Goal: Task Accomplishment & Management: Manage account settings

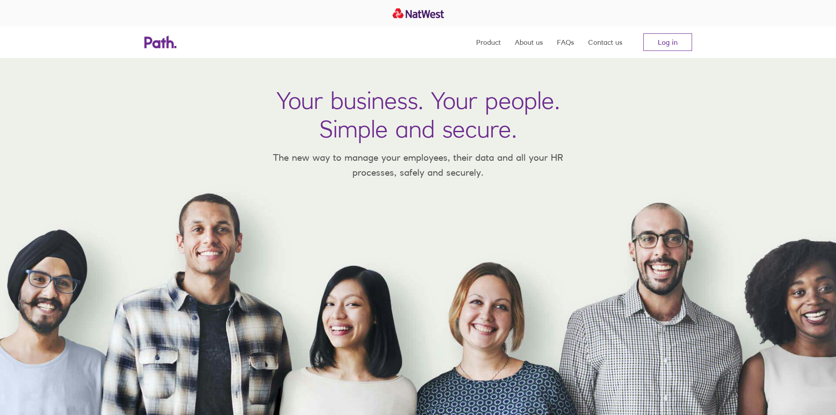
drag, startPoint x: 663, startPoint y: 44, endPoint x: 623, endPoint y: 57, distance: 42.6
click at [663, 44] on link "Log in" at bounding box center [667, 42] width 49 height 18
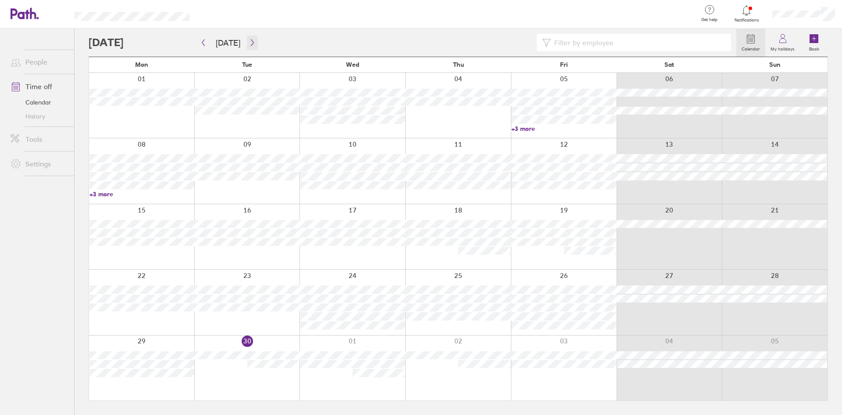
click at [250, 46] on icon "button" at bounding box center [252, 42] width 7 height 7
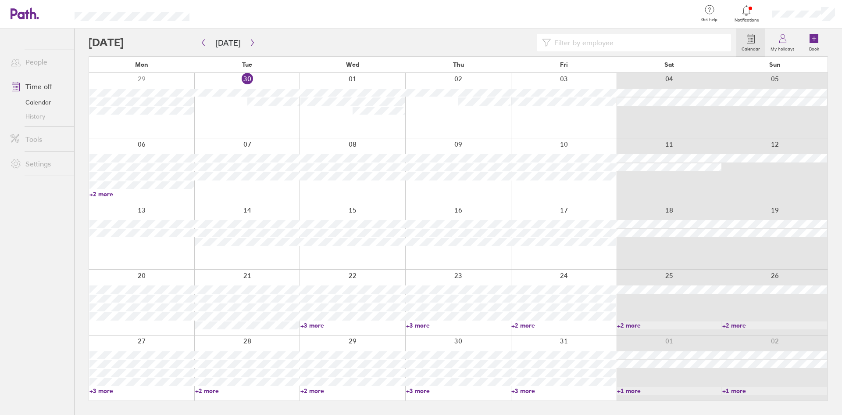
click at [107, 194] on link "+2 more" at bounding box center [142, 194] width 105 height 8
click at [320, 325] on link "+3 more" at bounding box center [353, 325] width 105 height 8
click at [426, 324] on link "+3 more" at bounding box center [458, 325] width 105 height 8
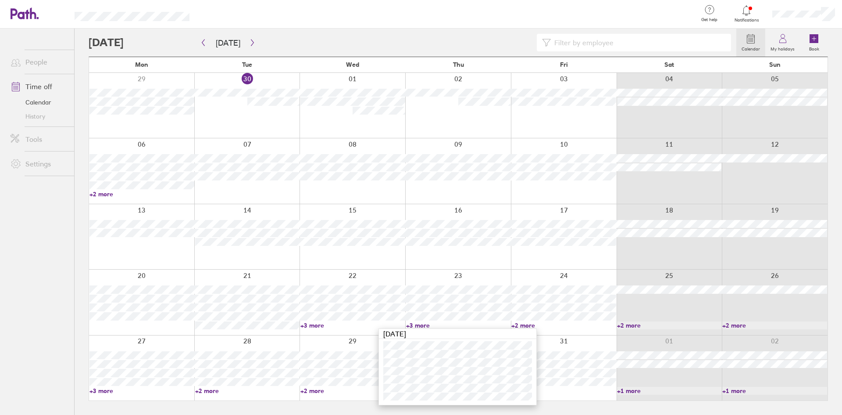
click at [426, 324] on link "+3 more" at bounding box center [458, 325] width 105 height 8
click at [523, 323] on link "+2 more" at bounding box center [564, 325] width 105 height 8
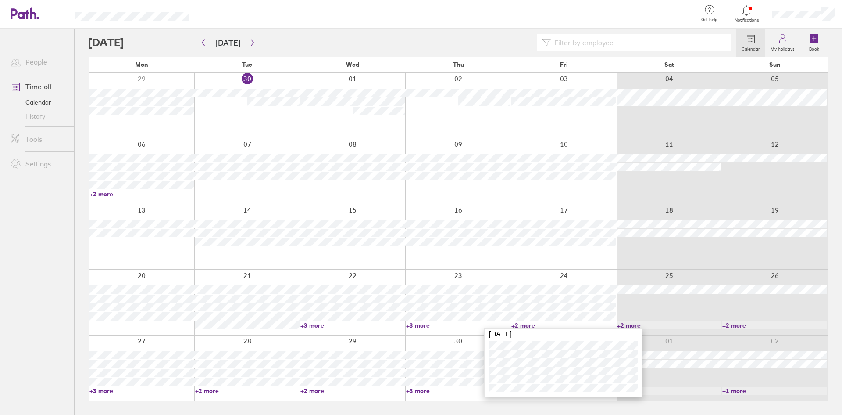
click at [524, 323] on link "+2 more" at bounding box center [564, 325] width 105 height 8
click at [528, 393] on link "+3 more" at bounding box center [564, 391] width 105 height 8
